Goal: Task Accomplishment & Management: Manage account settings

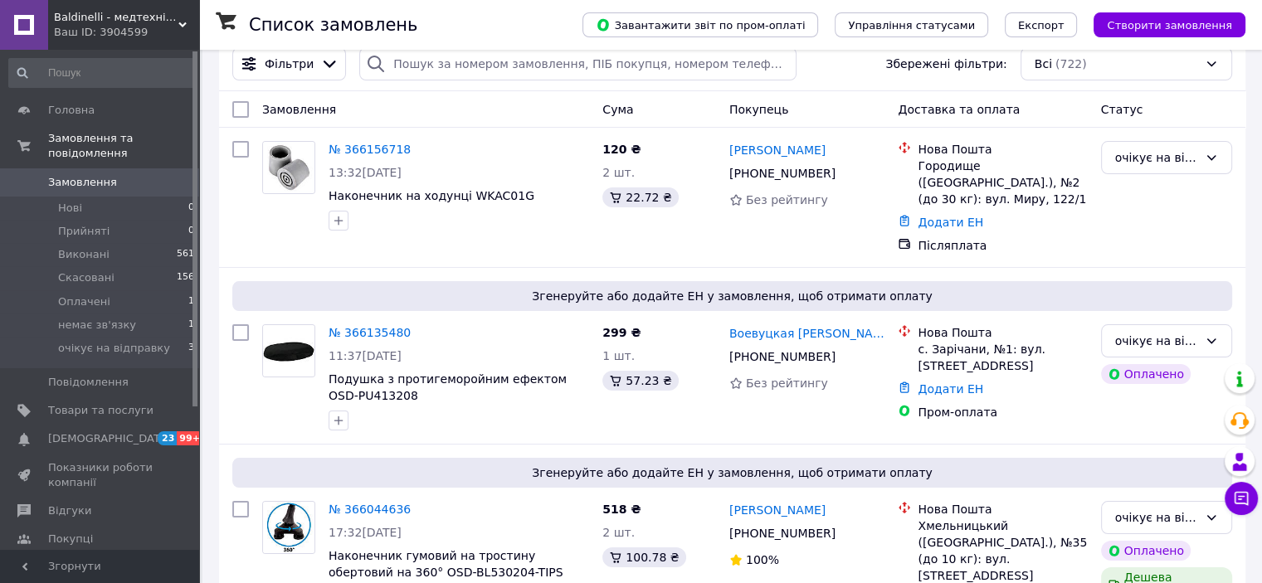
scroll to position [83, 0]
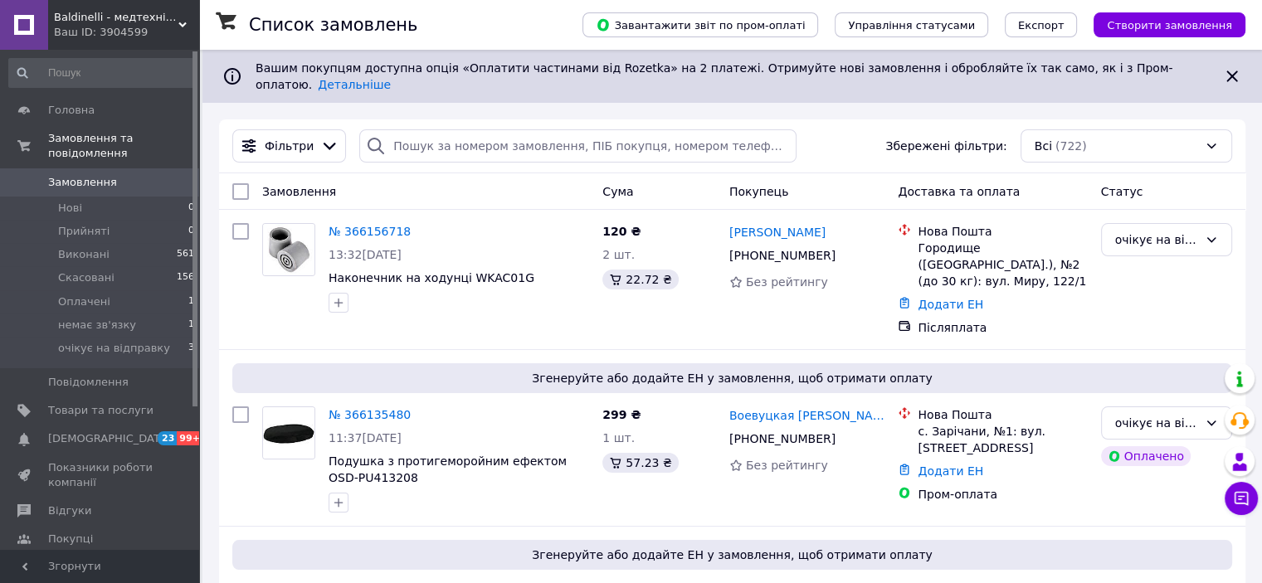
scroll to position [83, 0]
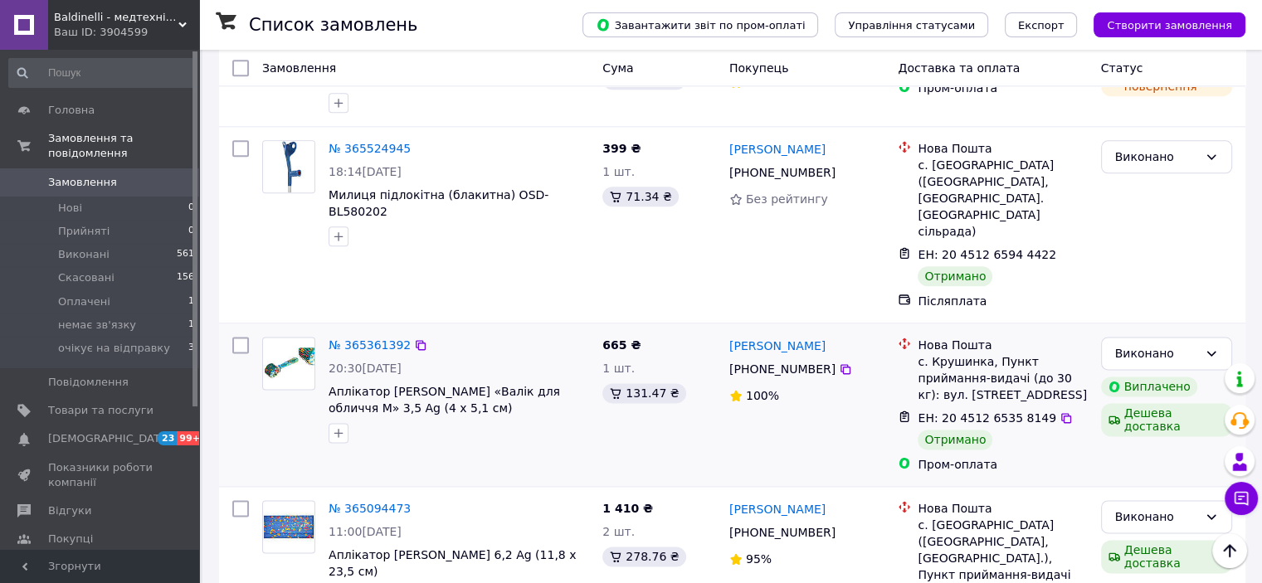
scroll to position [2158, 0]
